Goal: Transaction & Acquisition: Purchase product/service

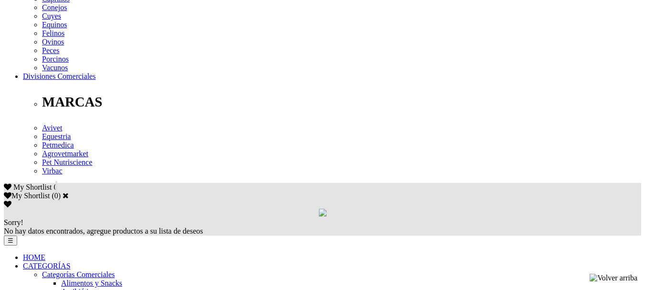
scroll to position [478, 0]
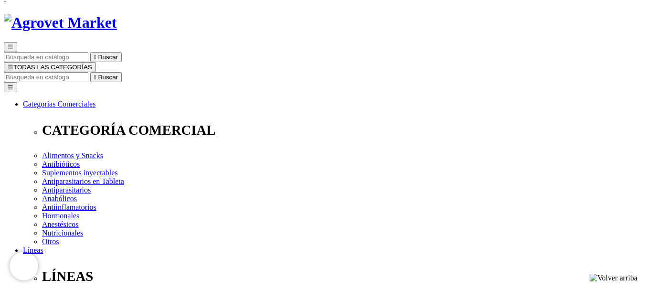
scroll to position [143, 0]
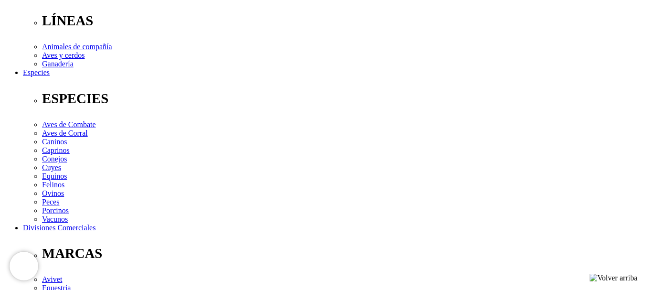
scroll to position [334, 0]
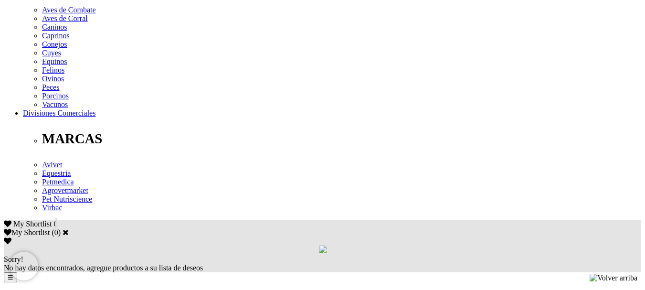
scroll to position [430, 0]
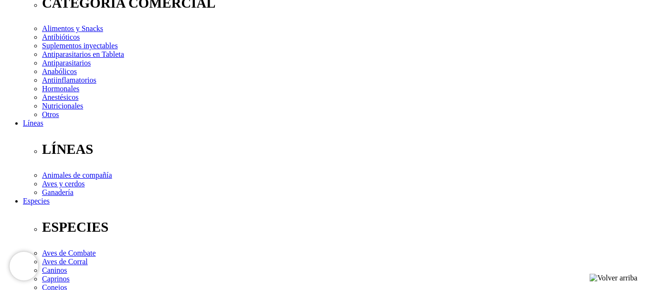
scroll to position [104, 0]
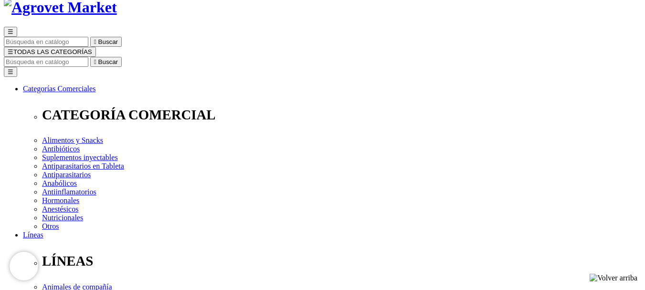
scroll to position [56, 0]
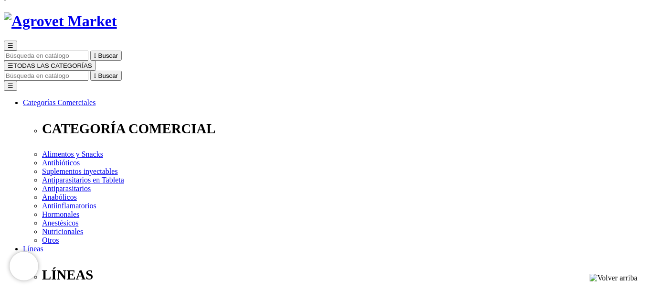
scroll to position [96, 0]
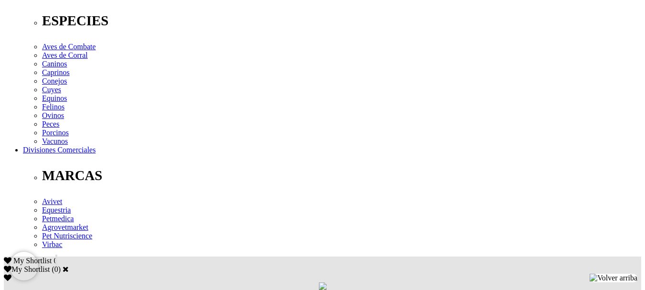
scroll to position [334, 0]
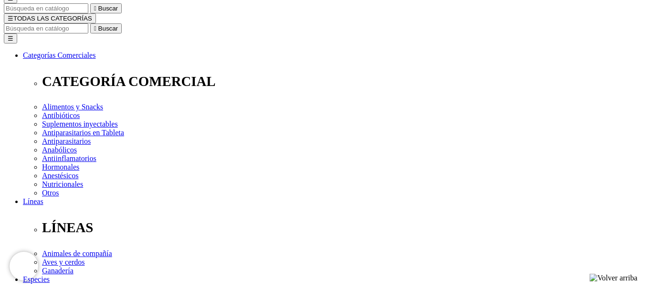
scroll to position [0, 0]
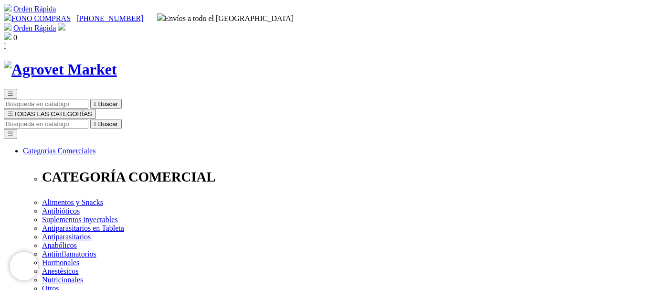
drag, startPoint x: 330, startPoint y: 124, endPoint x: 540, endPoint y: 124, distance: 210.2
copy h1 "NutriBites® Beef & Rawhide Sticks"
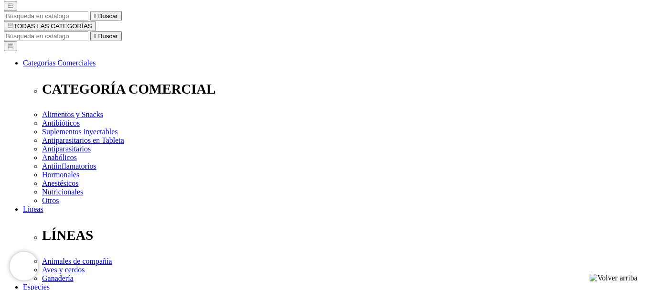
scroll to position [96, 0]
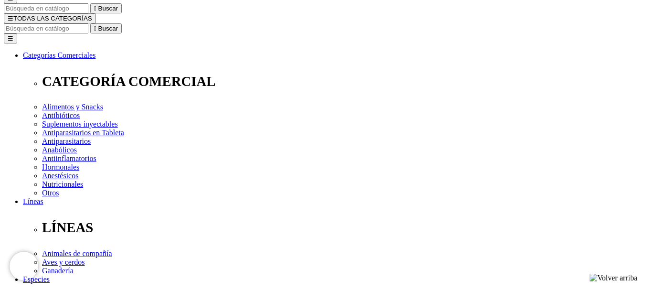
drag, startPoint x: 581, startPoint y: 83, endPoint x: 565, endPoint y: 79, distance: 16.2
